Goal: Task Accomplishment & Management: Manage account settings

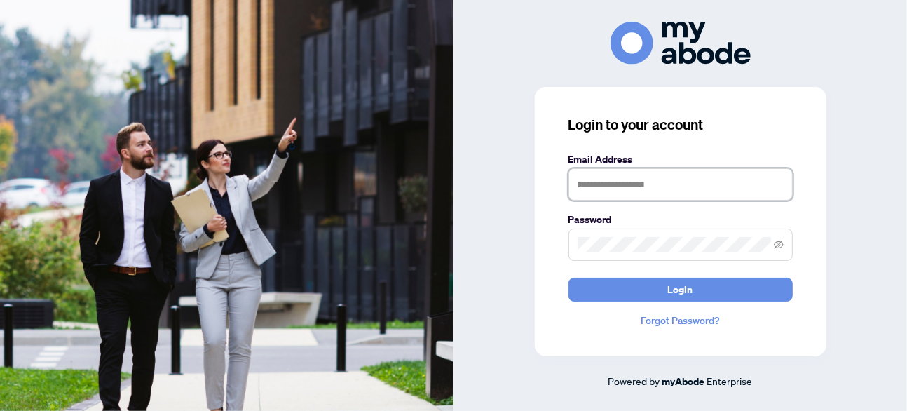
click at [596, 182] on input "text" at bounding box center [680, 184] width 224 height 32
type input "**********"
click at [568, 278] on button "Login" at bounding box center [680, 290] width 224 height 24
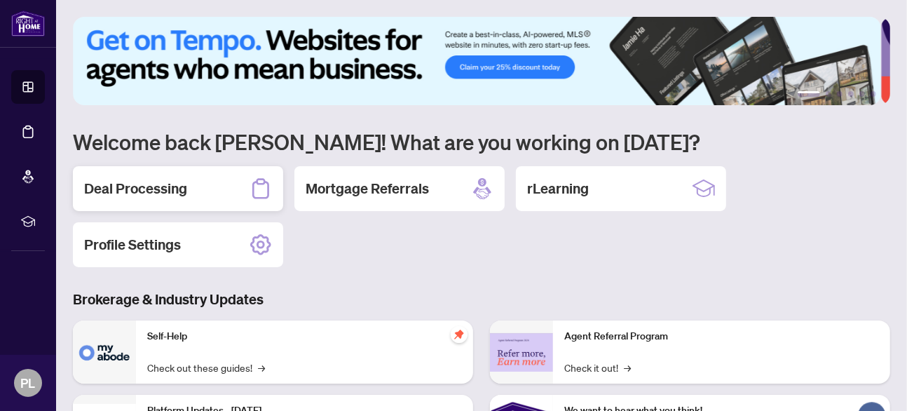
click at [196, 182] on div "Deal Processing" at bounding box center [178, 188] width 210 height 45
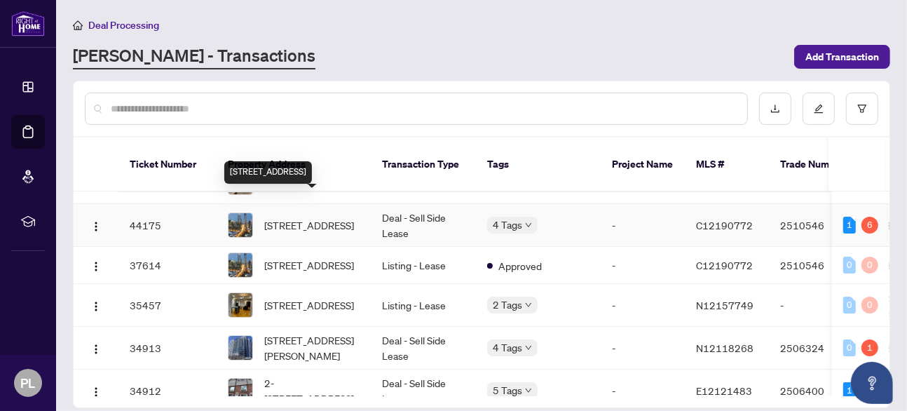
scroll to position [254, 0]
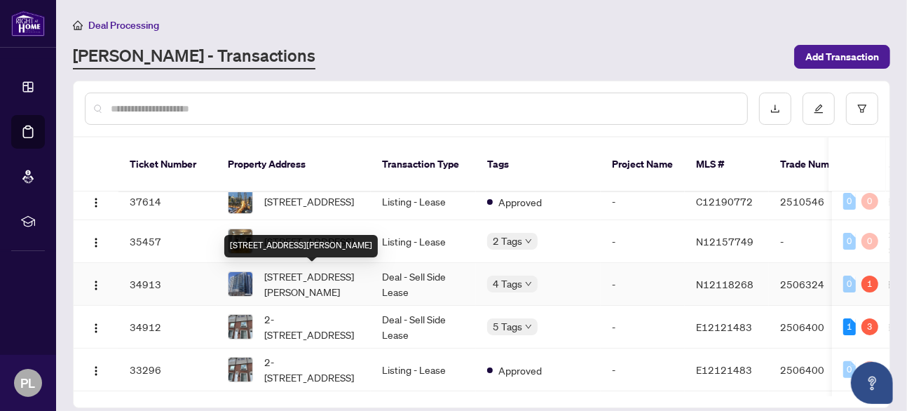
click at [302, 274] on span "[STREET_ADDRESS][PERSON_NAME]" at bounding box center [311, 283] width 95 height 31
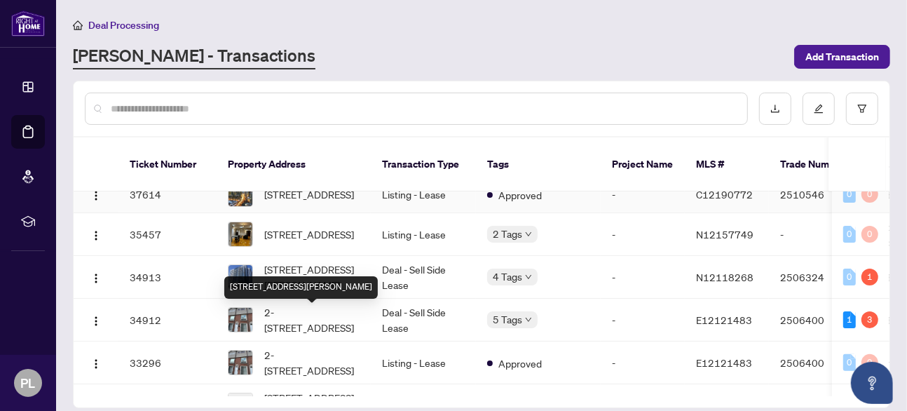
scroll to position [191, 0]
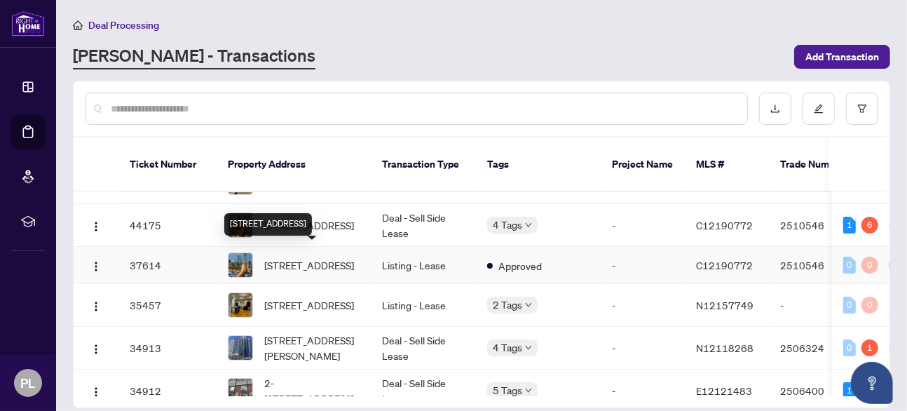
click at [311, 261] on span "[STREET_ADDRESS]" at bounding box center [309, 264] width 90 height 15
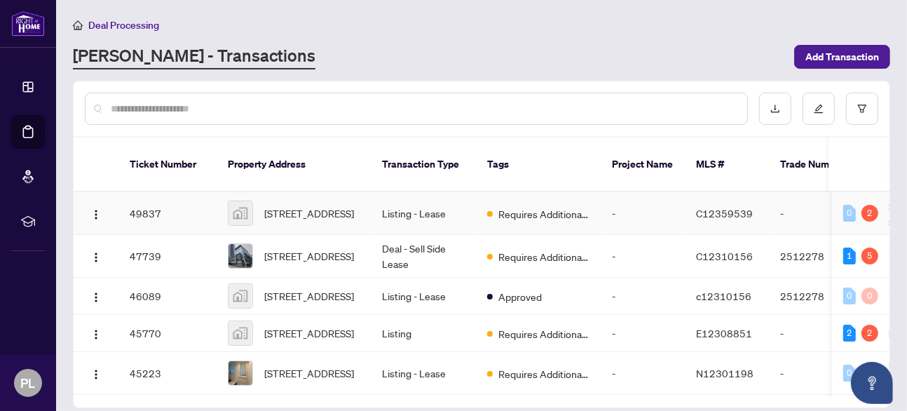
scroll to position [127, 0]
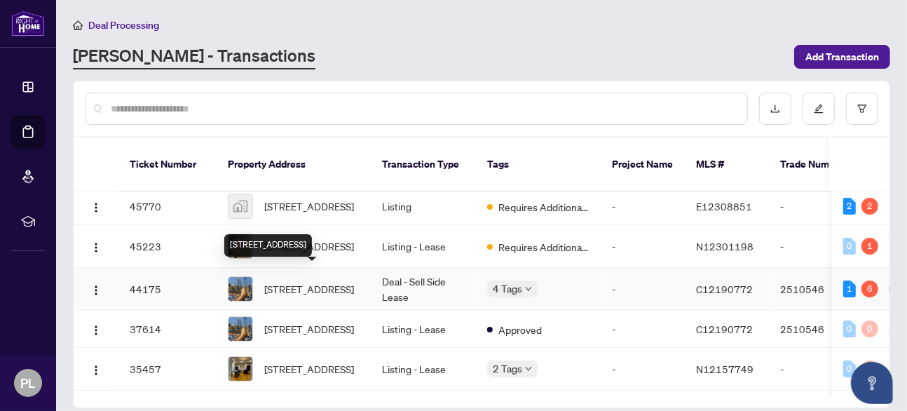
click at [314, 285] on span "[STREET_ADDRESS]" at bounding box center [309, 288] width 90 height 15
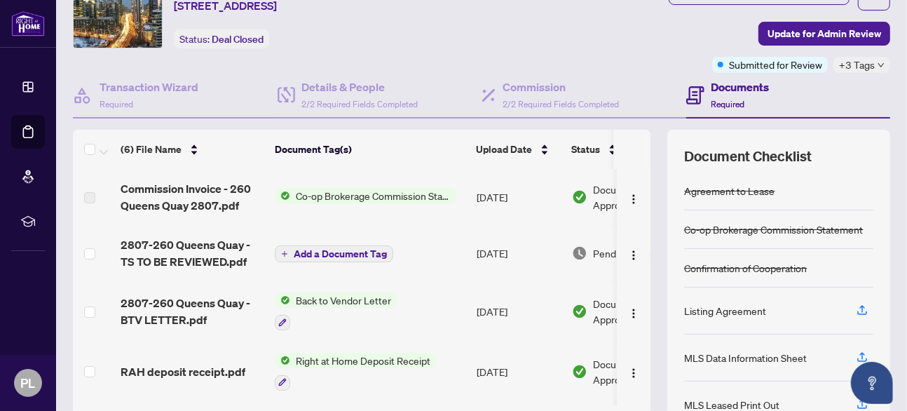
scroll to position [175, 0]
